Goal: Information Seeking & Learning: Learn about a topic

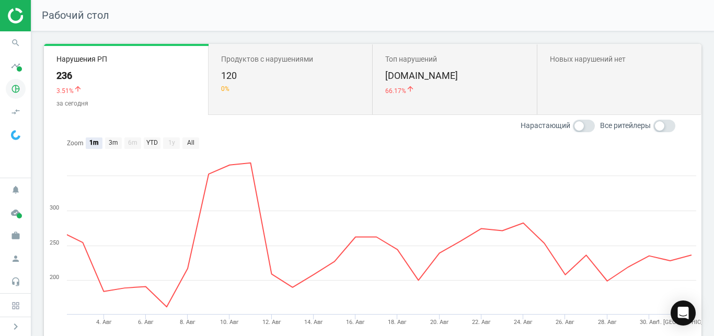
click at [15, 89] on icon "pie_chart_outlined" at bounding box center [16, 89] width 20 height 20
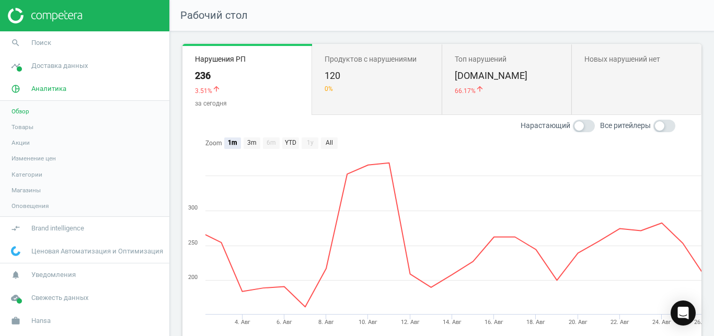
click at [21, 126] on span "Товары" at bounding box center [22, 127] width 22 height 8
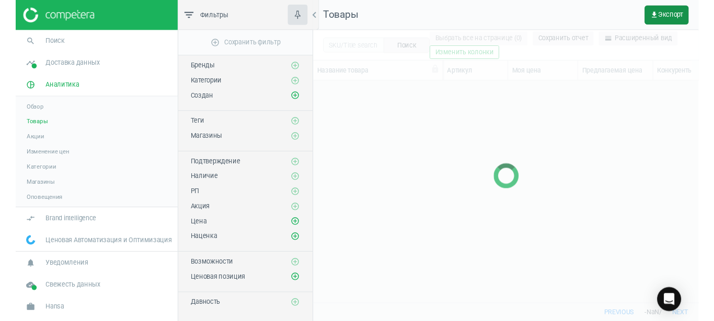
scroll to position [214, 394]
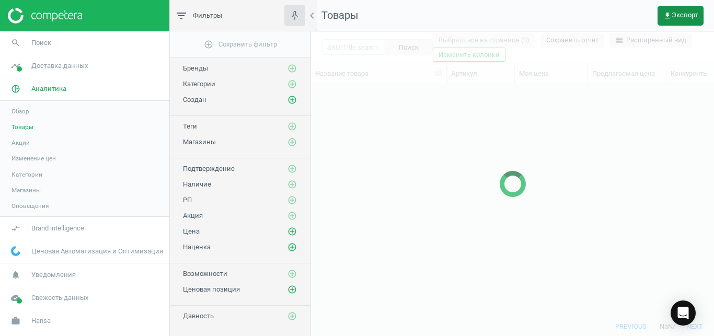
click at [688, 16] on span "get_app Экспорт" at bounding box center [680, 15] width 34 height 8
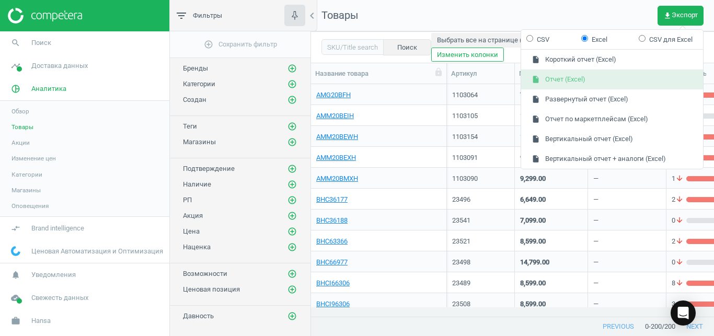
click at [618, 80] on button "insert_drive_file Отчет (Excel)" at bounding box center [612, 79] width 182 height 20
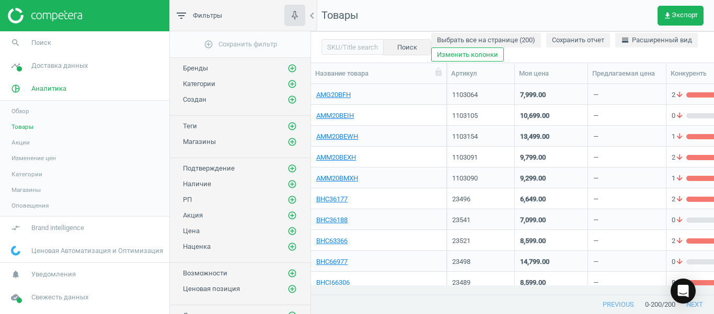
scroll to position [193, 394]
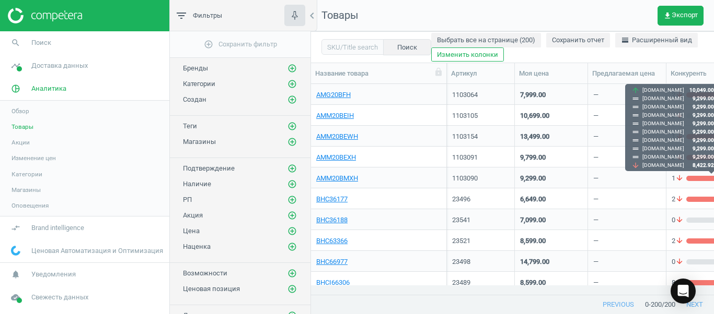
click at [713, 116] on div "arrow_upward [DOMAIN_NAME] 10,049.00 drag_handle [DOMAIN_NAME] 9,299.00 drag_ha…" at bounding box center [672, 127] width 95 height 87
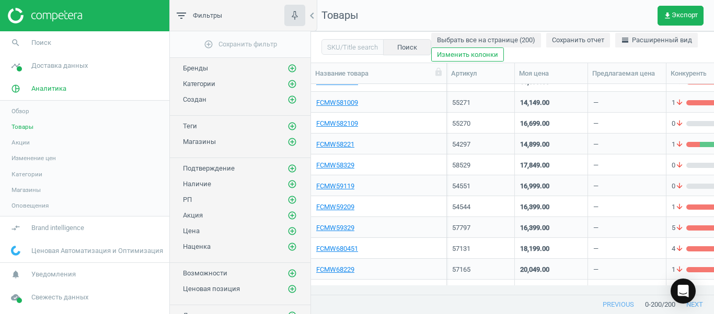
scroll to position [2220, 0]
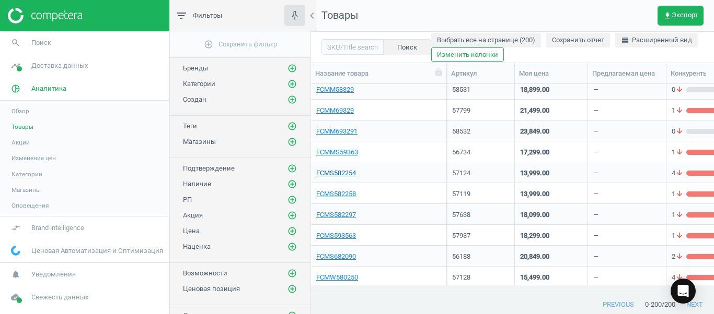
click at [335, 178] on link "FCMS582254" at bounding box center [336, 173] width 40 height 9
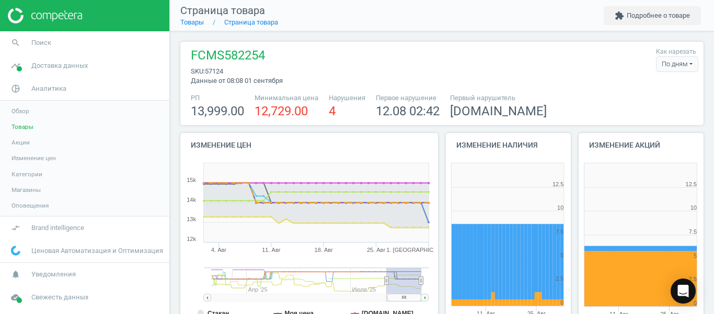
scroll to position [218, 132]
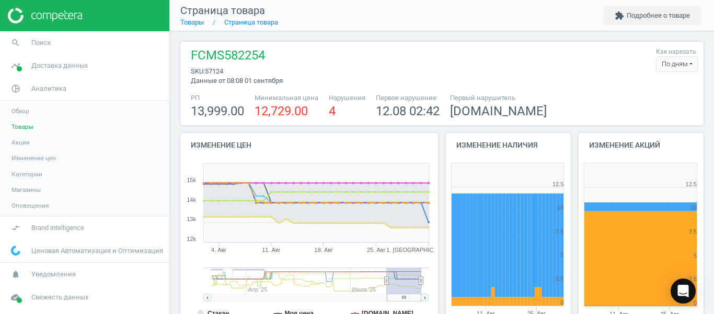
click at [661, 67] on div "По дням" at bounding box center [677, 64] width 42 height 16
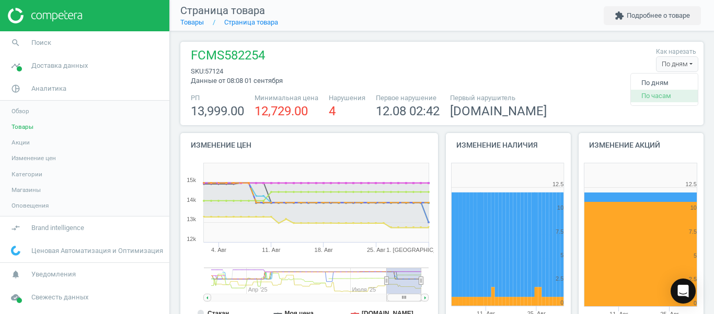
click at [645, 95] on button "По часам" at bounding box center [664, 96] width 67 height 13
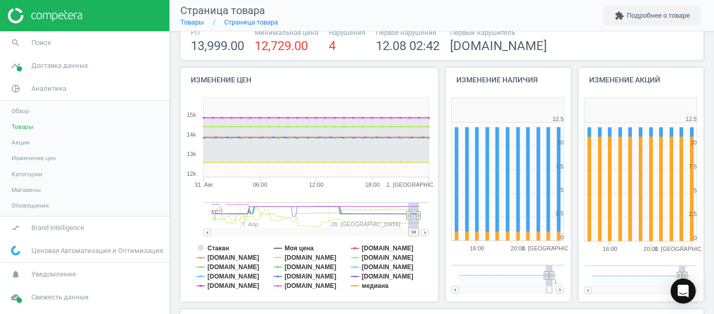
scroll to position [73, 0]
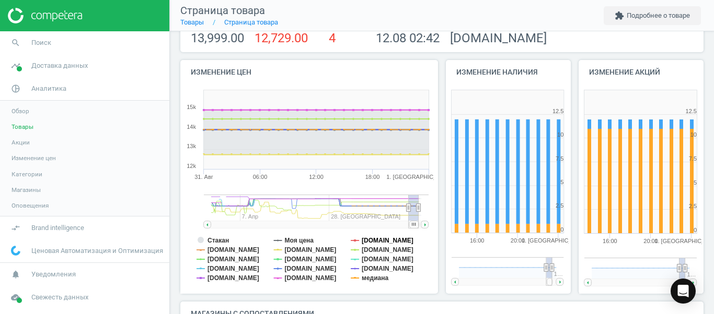
click at [399, 238] on tspan "[DOMAIN_NAME]" at bounding box center [387, 240] width 52 height 7
click at [380, 251] on tspan "[DOMAIN_NAME]" at bounding box center [387, 250] width 52 height 7
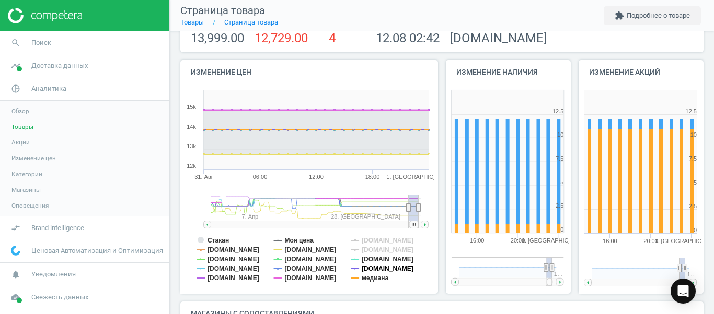
click at [377, 271] on tspan "[DOMAIN_NAME]" at bounding box center [387, 268] width 52 height 7
click at [375, 281] on tspan "медиана" at bounding box center [374, 278] width 27 height 7
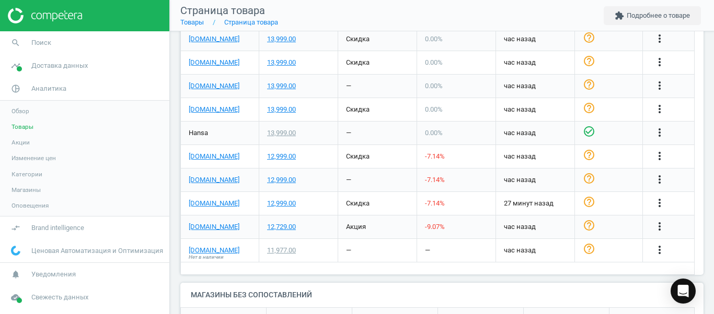
scroll to position [507, 0]
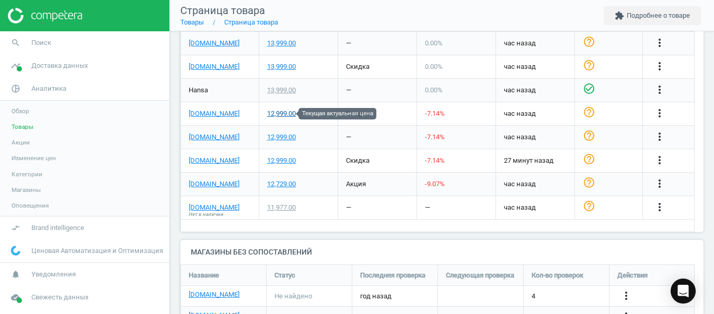
click at [288, 117] on div "12,999.00" at bounding box center [281, 113] width 29 height 9
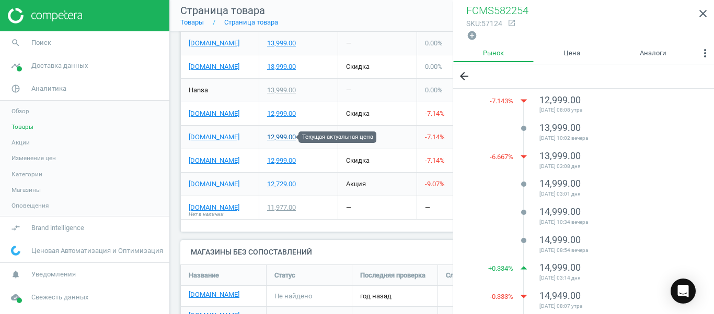
click at [277, 135] on div "12,999.00" at bounding box center [281, 137] width 29 height 9
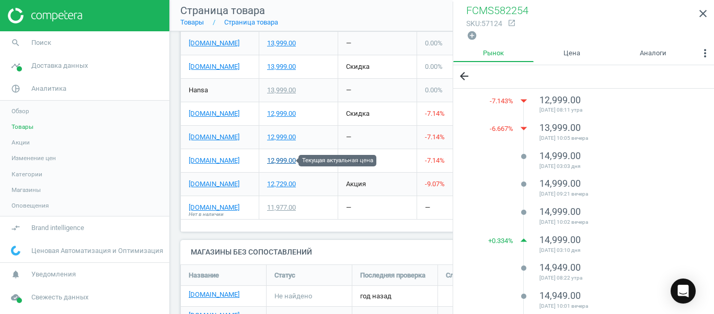
click at [280, 158] on div "12,999.00" at bounding box center [281, 160] width 29 height 9
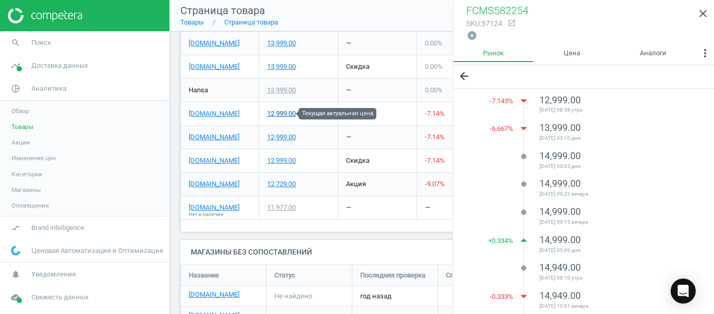
click at [286, 116] on div "12,999.00" at bounding box center [281, 113] width 29 height 9
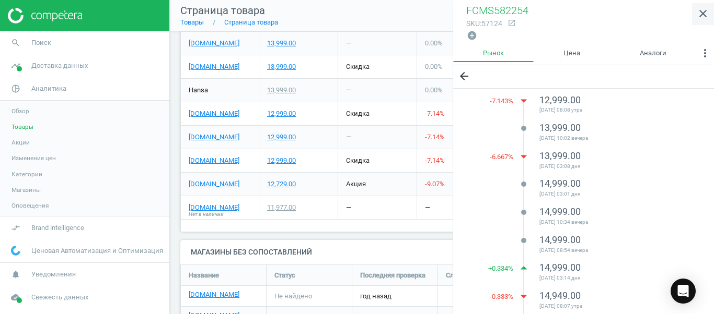
click at [701, 13] on icon "close" at bounding box center [702, 13] width 13 height 13
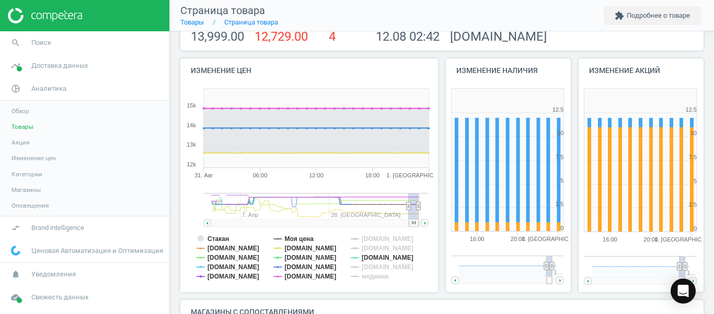
scroll to position [89, 0]
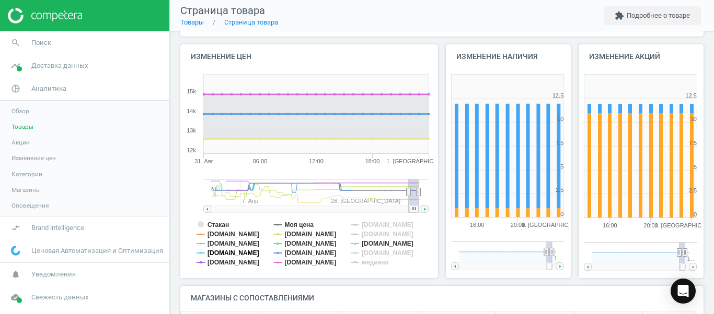
click at [232, 255] on tspan "[DOMAIN_NAME]" at bounding box center [233, 253] width 52 height 7
click at [230, 262] on tspan "[DOMAIN_NAME]" at bounding box center [233, 262] width 52 height 7
click at [285, 263] on tspan "[DOMAIN_NAME]" at bounding box center [311, 262] width 52 height 7
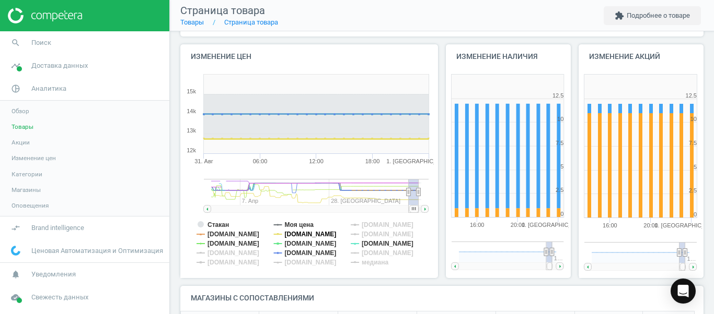
click at [297, 238] on tspan "[DOMAIN_NAME]" at bounding box center [311, 234] width 52 height 7
click at [295, 242] on tspan "[DOMAIN_NAME]" at bounding box center [311, 243] width 52 height 7
click at [227, 224] on tspan "Стакан" at bounding box center [217, 224] width 21 height 7
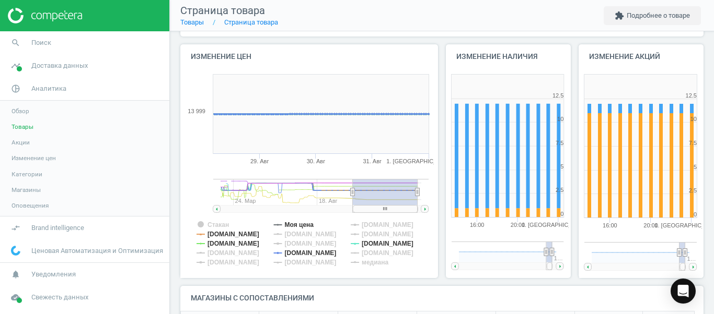
drag, startPoint x: 403, startPoint y: 194, endPoint x: 352, endPoint y: 200, distance: 51.6
click at [352, 200] on g at bounding box center [320, 196] width 215 height 34
click at [425, 205] on icon "Created with Highstock 6.2.0 Стакан Моя цена [DOMAIN_NAME] [DOMAIN_NAME] [DOMAI…" at bounding box center [306, 173] width 253 height 209
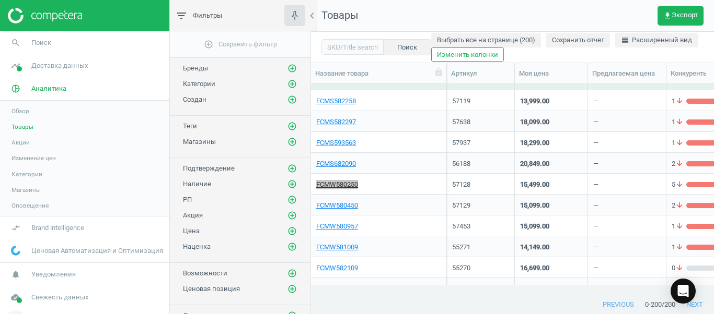
scroll to position [2299, 0]
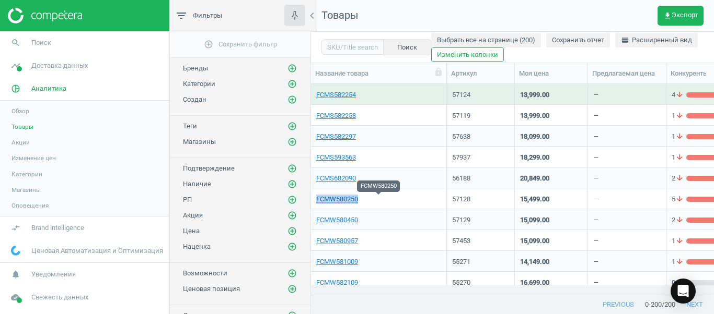
click at [346, 199] on link "FCMW580250" at bounding box center [337, 199] width 42 height 9
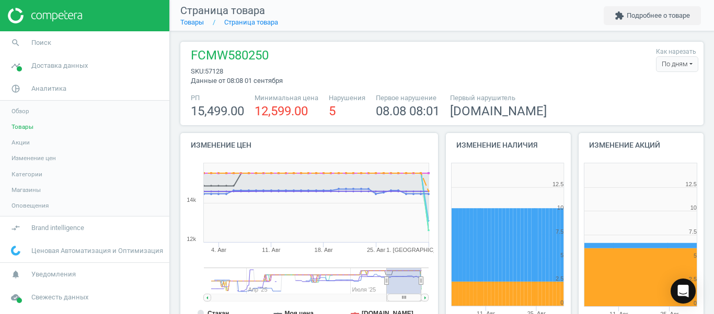
scroll to position [218, 132]
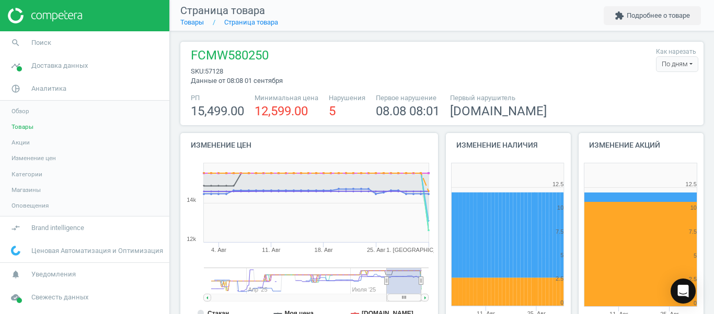
click at [661, 66] on div "По дням" at bounding box center [677, 64] width 42 height 16
click at [650, 95] on button "По часам" at bounding box center [664, 96] width 67 height 13
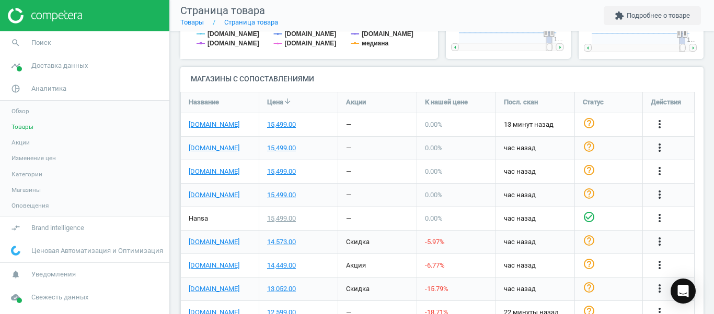
scroll to position [367, 0]
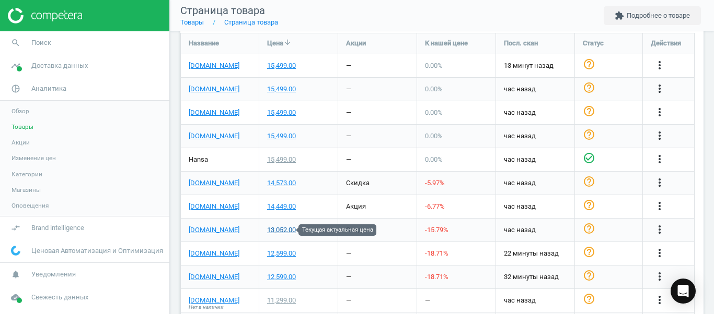
click at [288, 231] on div "13,052.00" at bounding box center [281, 230] width 29 height 9
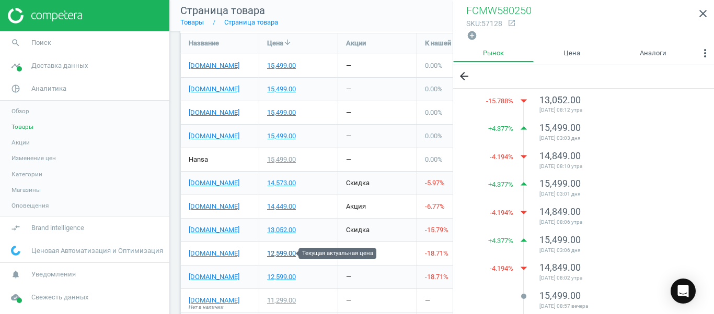
click at [282, 255] on div "12,599.00" at bounding box center [281, 253] width 29 height 9
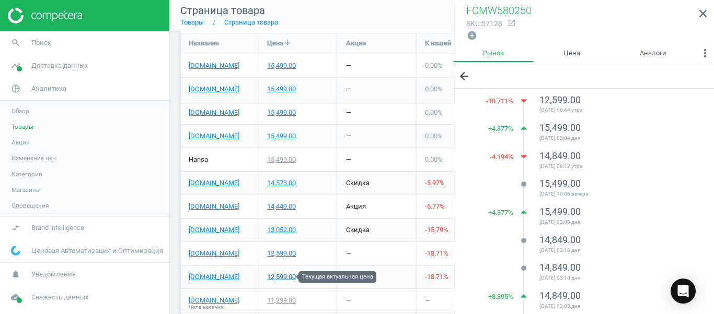
click at [282, 280] on div "12,599.00" at bounding box center [281, 277] width 29 height 9
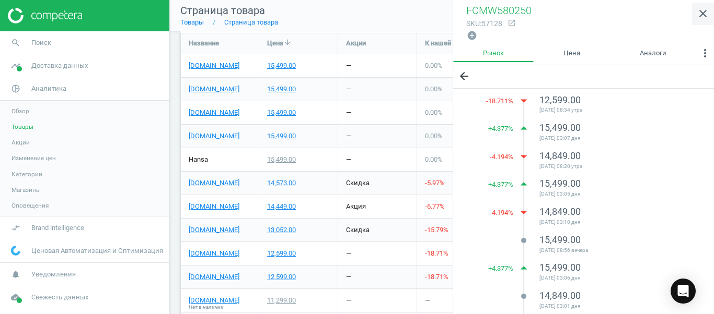
click at [697, 11] on icon "close" at bounding box center [702, 13] width 13 height 13
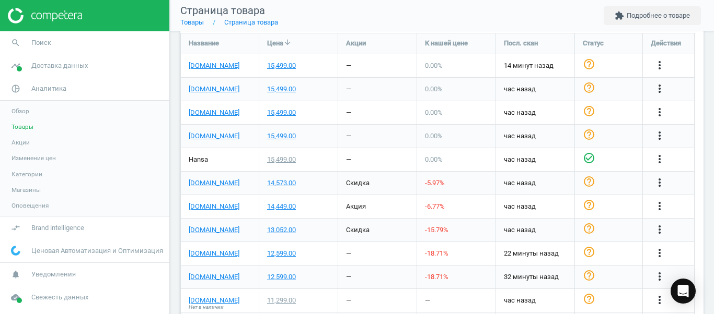
scroll to position [0, 0]
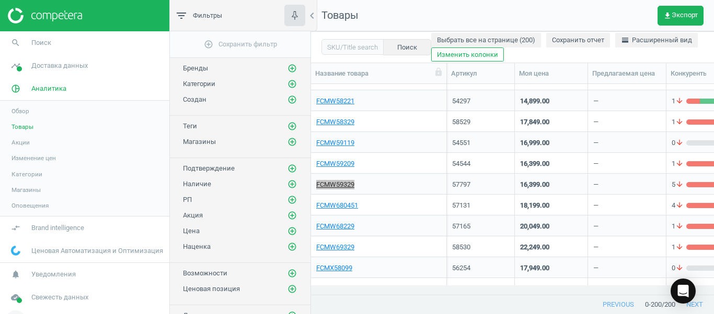
scroll to position [2403, 0]
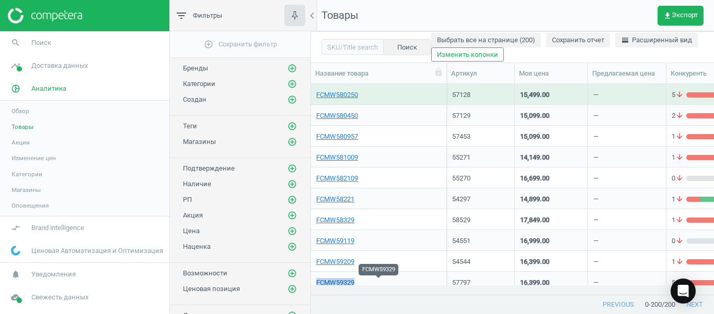
click at [348, 281] on link "FCMW59329" at bounding box center [335, 282] width 38 height 9
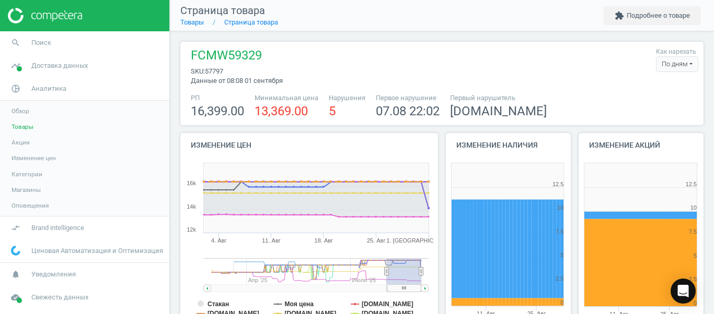
scroll to position [218, 132]
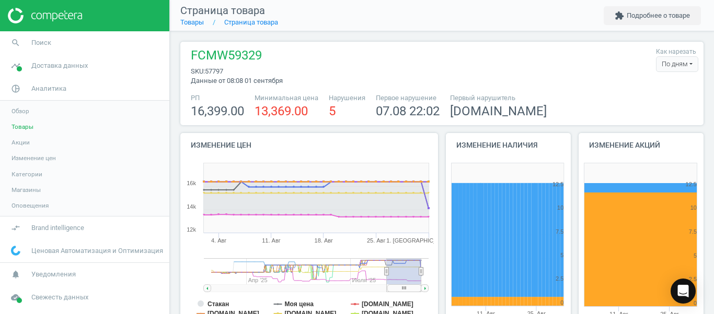
click at [656, 68] on div "По дням" at bounding box center [677, 64] width 42 height 16
click at [648, 96] on button "По часам" at bounding box center [664, 96] width 67 height 13
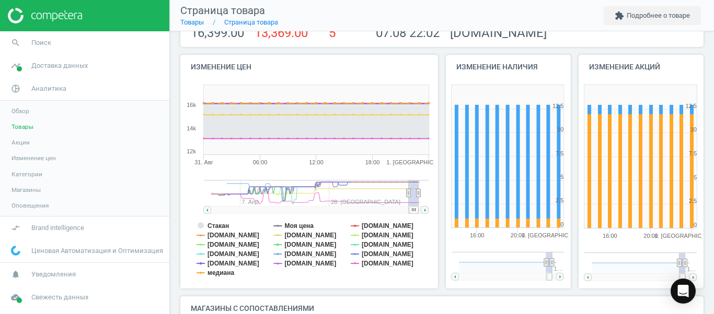
scroll to position [112, 0]
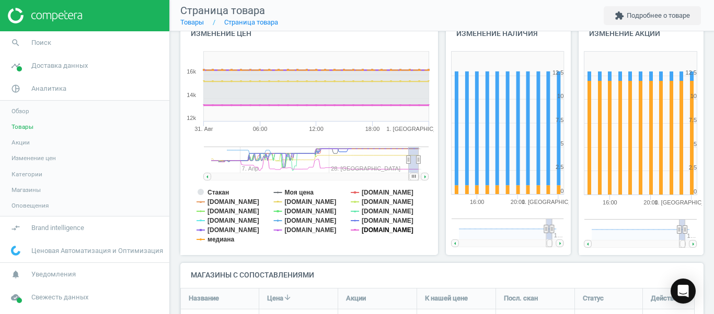
click at [374, 231] on tspan "[DOMAIN_NAME]" at bounding box center [387, 230] width 52 height 7
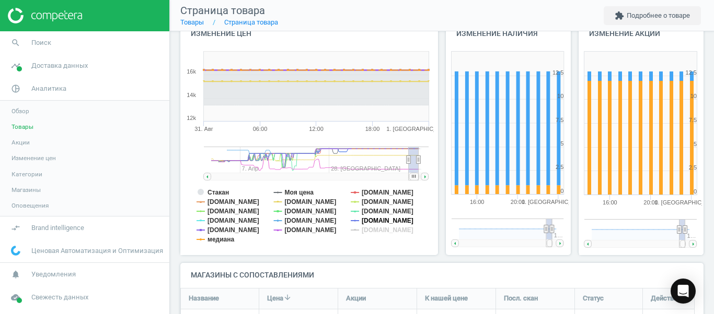
click at [375, 221] on tspan "[DOMAIN_NAME]" at bounding box center [387, 220] width 52 height 7
click at [374, 205] on tspan "[DOMAIN_NAME]" at bounding box center [387, 202] width 52 height 7
click at [368, 199] on tspan "[DOMAIN_NAME]" at bounding box center [387, 202] width 52 height 7
click at [366, 189] on tspan "[DOMAIN_NAME]" at bounding box center [387, 192] width 52 height 7
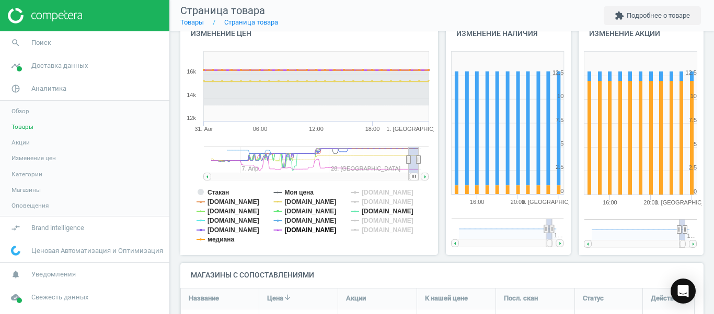
click at [302, 230] on tspan "[DOMAIN_NAME]" at bounding box center [311, 230] width 52 height 7
click at [300, 219] on tspan "[DOMAIN_NAME]" at bounding box center [311, 220] width 52 height 7
click at [298, 204] on tspan "[DOMAIN_NAME]" at bounding box center [311, 202] width 52 height 7
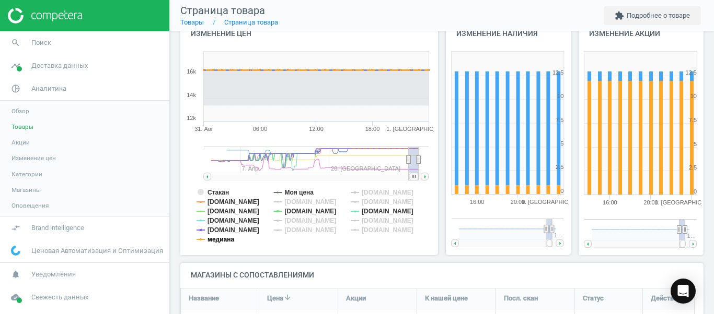
click at [226, 238] on tspan "медиана" at bounding box center [220, 239] width 27 height 7
click at [238, 221] on tspan "[DOMAIN_NAME]" at bounding box center [233, 220] width 52 height 7
click at [221, 192] on tspan "Стакан" at bounding box center [217, 192] width 21 height 7
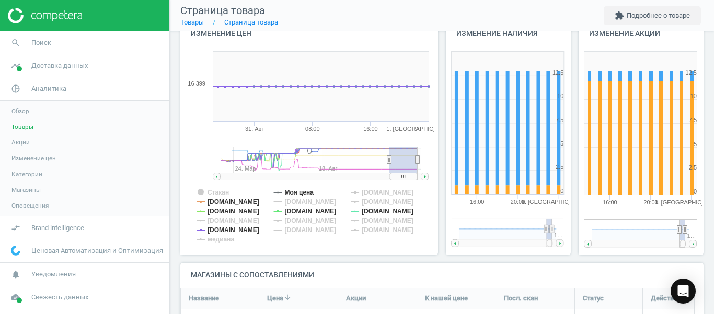
drag, startPoint x: 402, startPoint y: 162, endPoint x: 379, endPoint y: 169, distance: 24.0
click at [379, 169] on g at bounding box center [320, 164] width 215 height 34
drag, startPoint x: 392, startPoint y: 179, endPoint x: 419, endPoint y: 176, distance: 27.8
click at [419, 176] on rect at bounding box center [401, 176] width 39 height 7
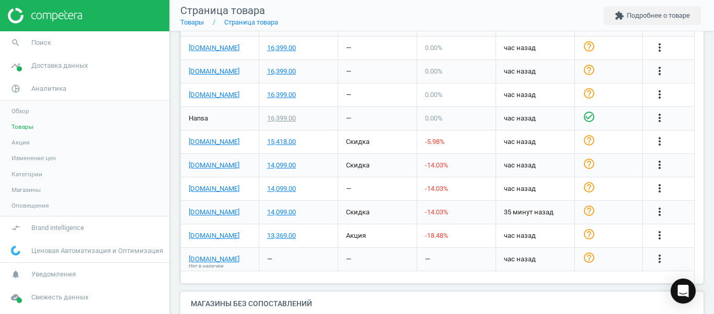
scroll to position [457, 0]
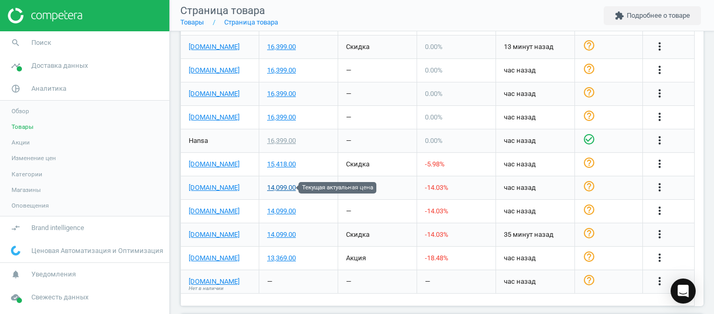
click at [290, 188] on div "14,099.00" at bounding box center [281, 187] width 29 height 9
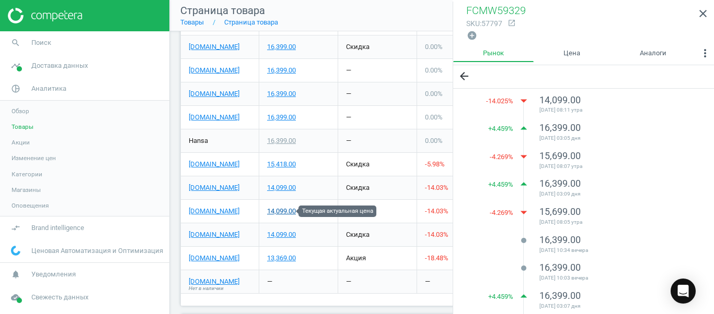
click at [279, 211] on div "14,099.00" at bounding box center [281, 211] width 29 height 9
click at [699, 7] on link "close" at bounding box center [703, 14] width 22 height 22
